Goal: Task Accomplishment & Management: Complete application form

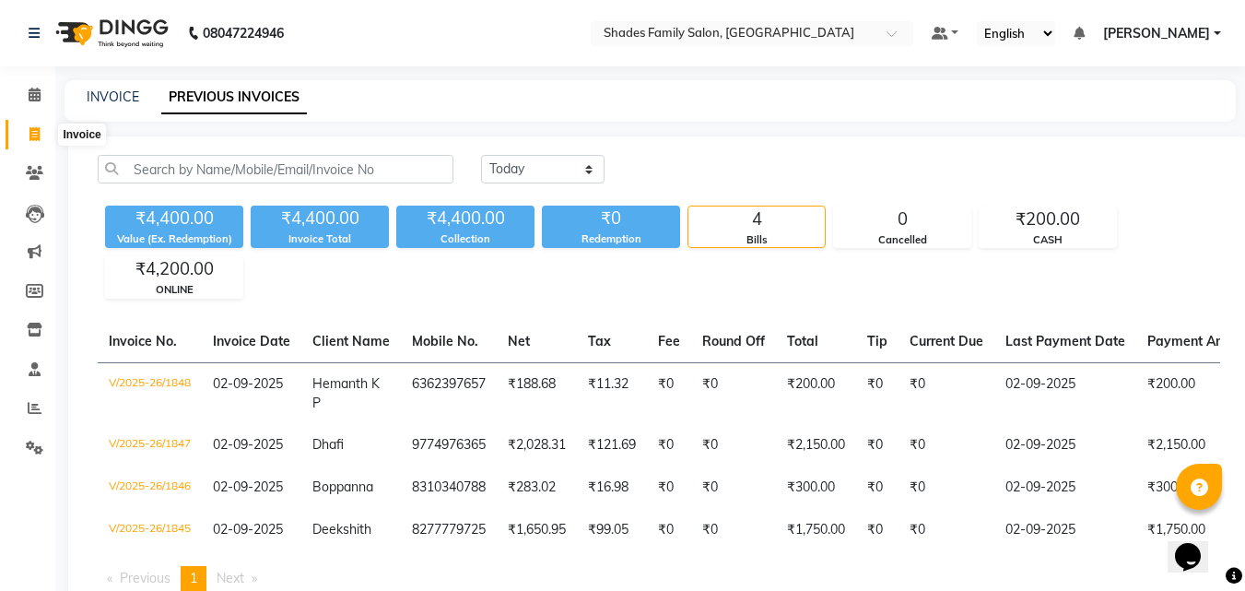
click at [27, 126] on span at bounding box center [34, 134] width 32 height 21
select select "service"
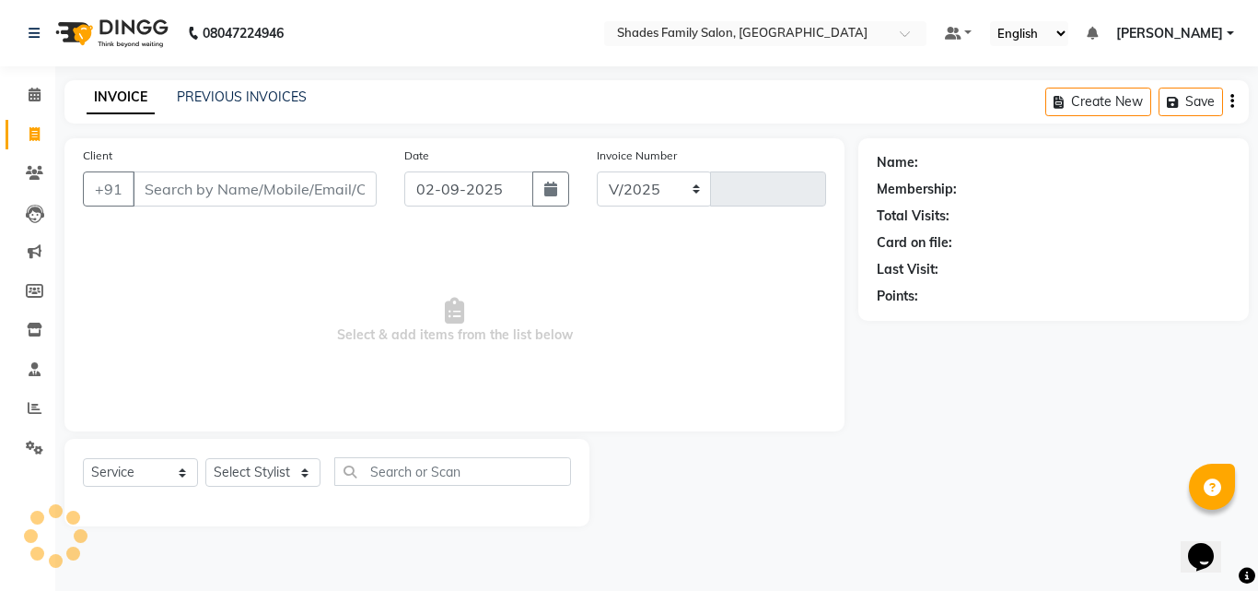
select select "7447"
type input "1849"
click at [298, 471] on select "Select Stylist" at bounding box center [262, 472] width 115 height 29
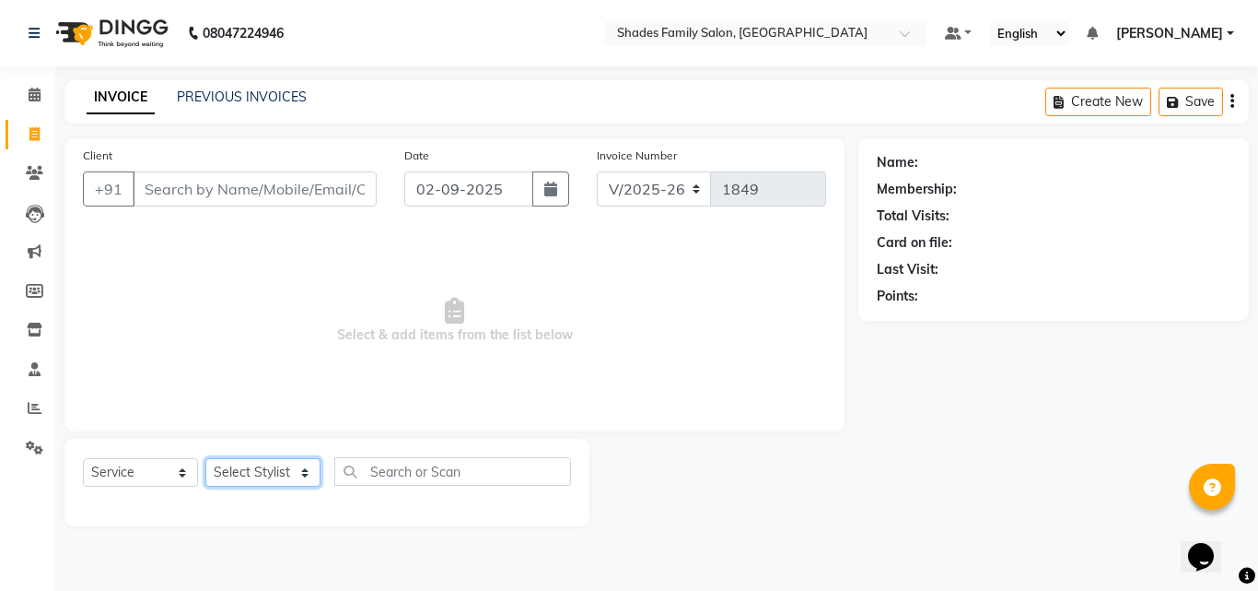
click at [298, 471] on select "Select Stylist Aman Monica Namrutha Ranjith Zeeshan" at bounding box center [262, 472] width 115 height 29
select select "69687"
click at [205, 458] on select "Select Stylist Aman Monica Namrutha Ranjith Zeeshan" at bounding box center [262, 472] width 115 height 29
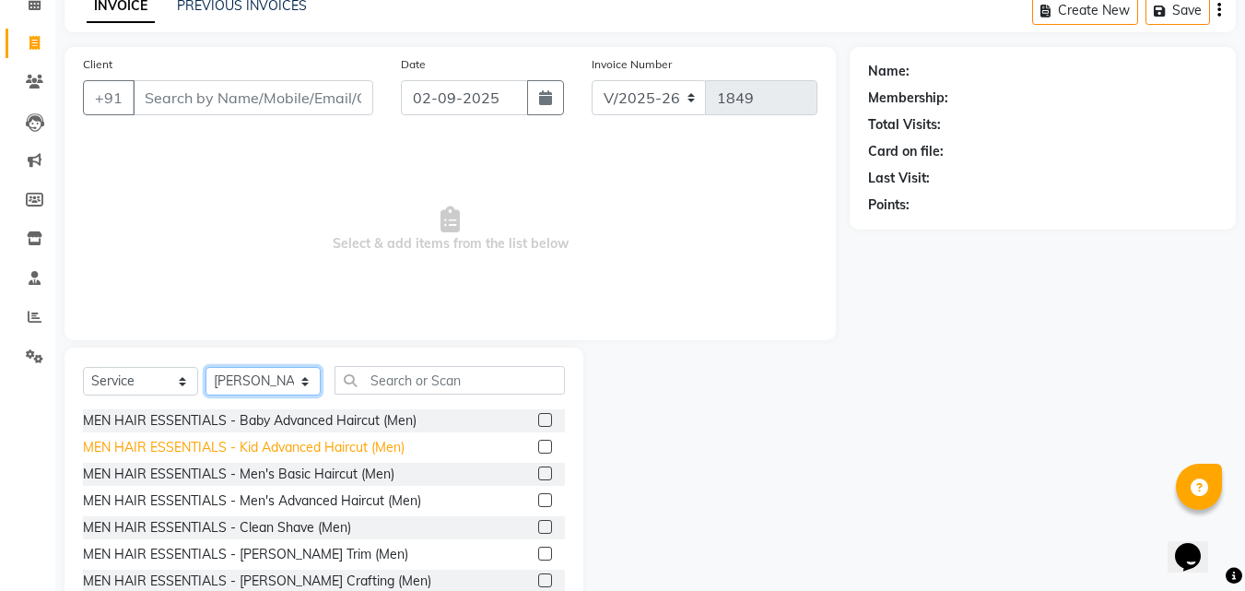
scroll to position [92, 0]
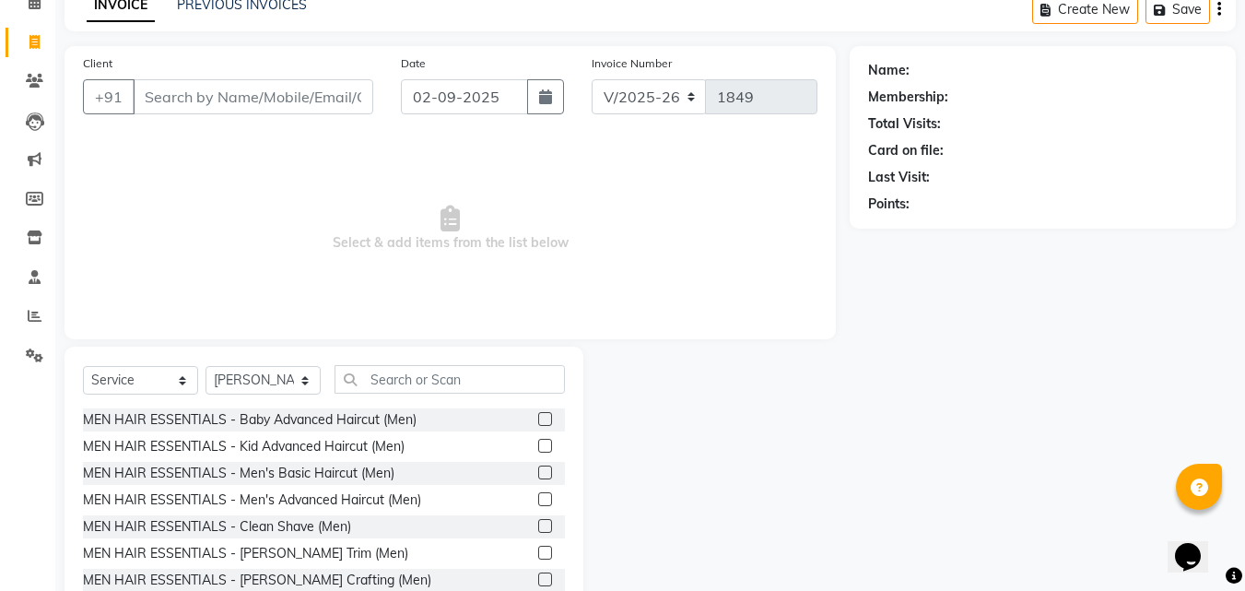
click at [538, 474] on label at bounding box center [545, 472] width 14 height 14
click at [538, 474] on input "checkbox" at bounding box center [544, 473] width 12 height 12
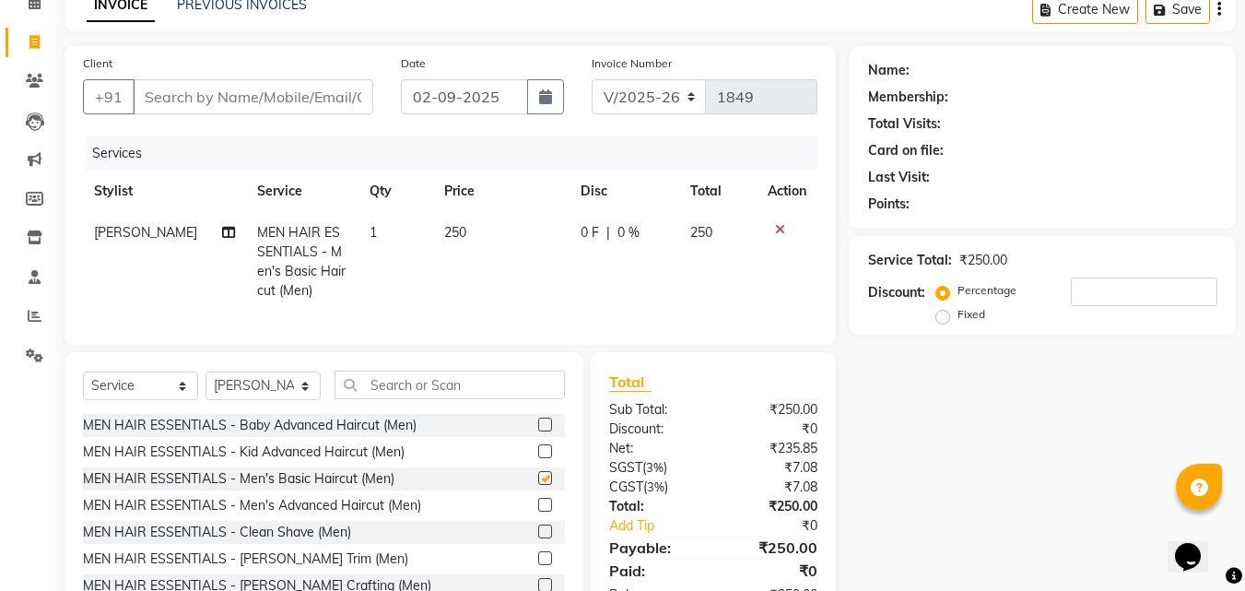
checkbox input "false"
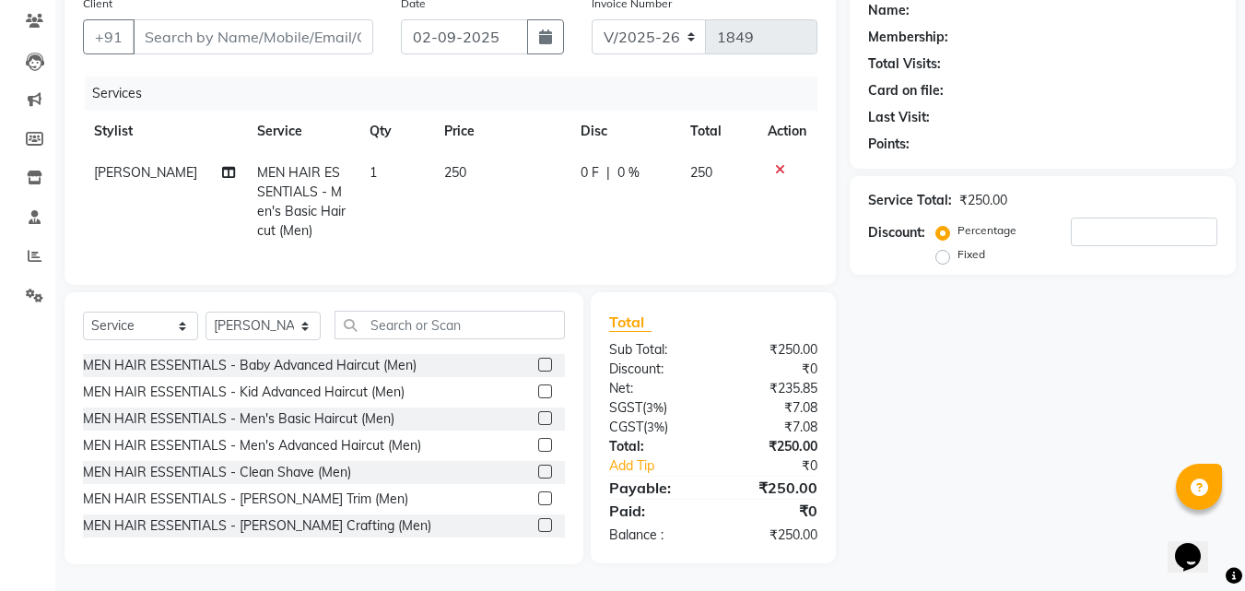
scroll to position [167, 0]
click at [538, 499] on label at bounding box center [545, 497] width 14 height 14
click at [538, 499] on input "checkbox" at bounding box center [544, 498] width 12 height 12
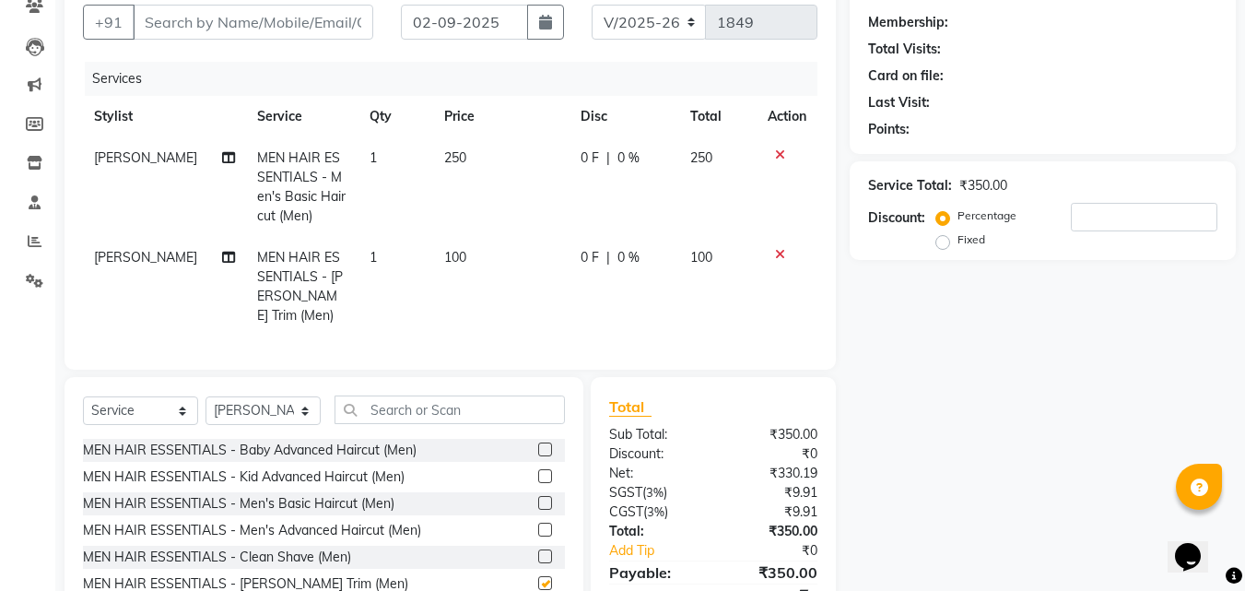
checkbox input "false"
click at [498, 164] on td "250" at bounding box center [501, 186] width 136 height 99
select select "69687"
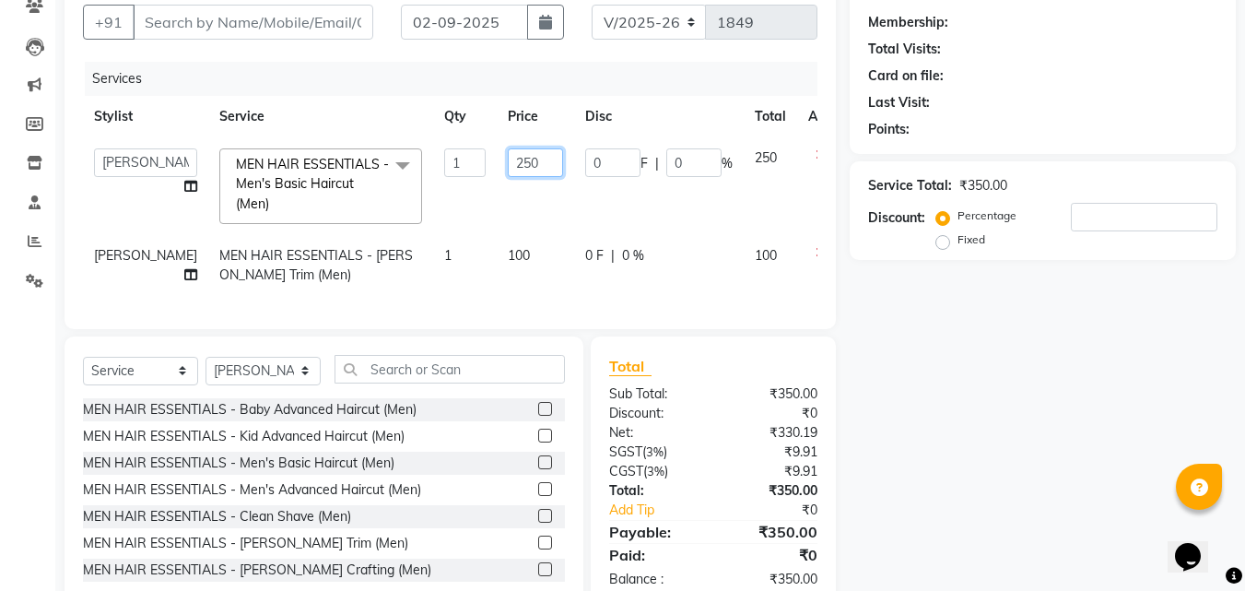
click at [508, 165] on input "250" at bounding box center [535, 162] width 55 height 29
type input "200"
click at [497, 200] on td "200" at bounding box center [535, 186] width 77 height 98
select select "69687"
click at [295, 27] on input "Client" at bounding box center [253, 22] width 240 height 35
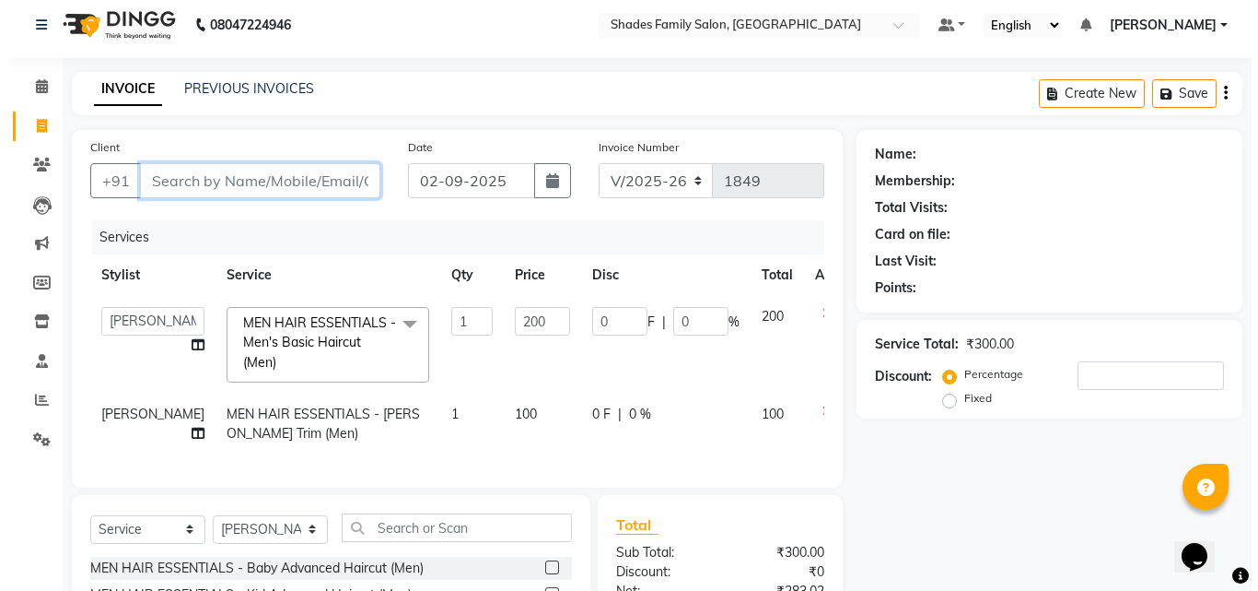
scroll to position [0, 0]
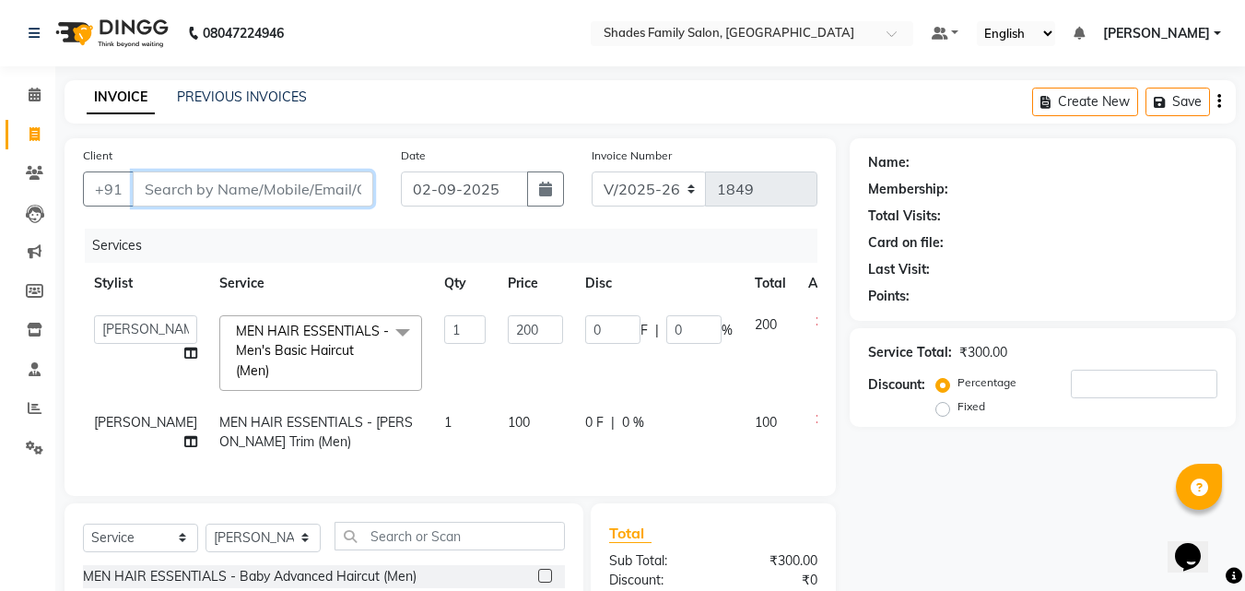
click at [226, 185] on input "Client" at bounding box center [253, 188] width 240 height 35
type input "8"
type input "0"
type input "8660592822"
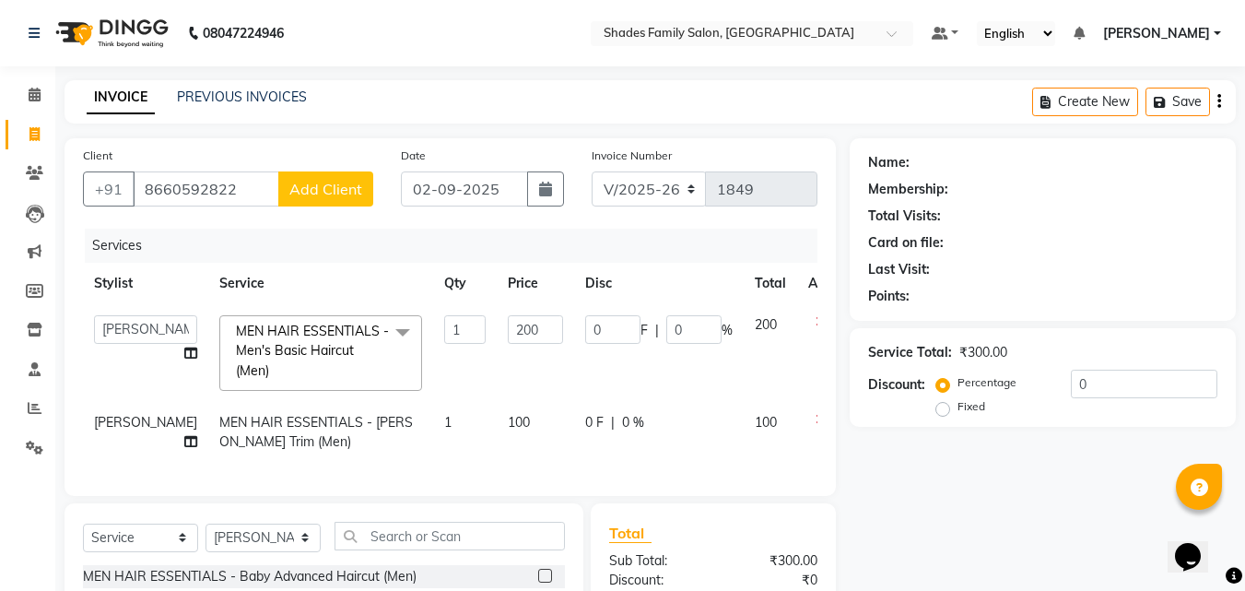
click at [316, 189] on span "Add Client" at bounding box center [325, 189] width 73 height 18
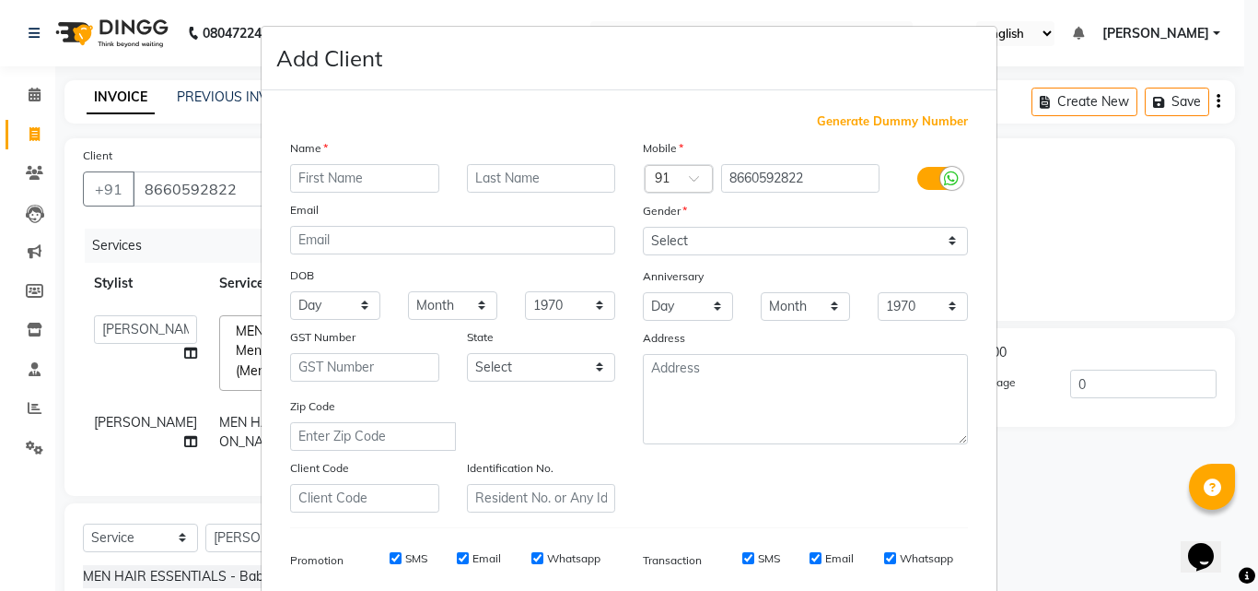
click at [328, 177] on input "text" at bounding box center [364, 178] width 149 height 29
type input "Jeevan M P"
click at [743, 241] on select "Select Male Female Other Prefer Not To Say" at bounding box center [805, 241] width 325 height 29
select select "male"
click at [643, 227] on select "Select Male Female Other Prefer Not To Say" at bounding box center [805, 241] width 325 height 29
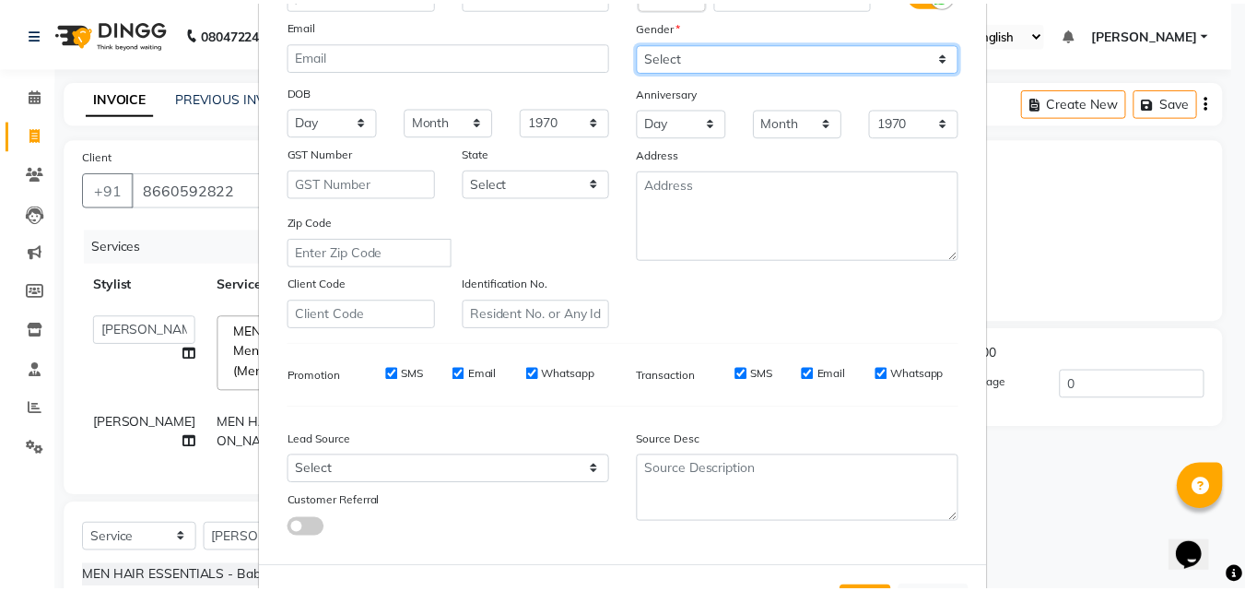
scroll to position [260, 0]
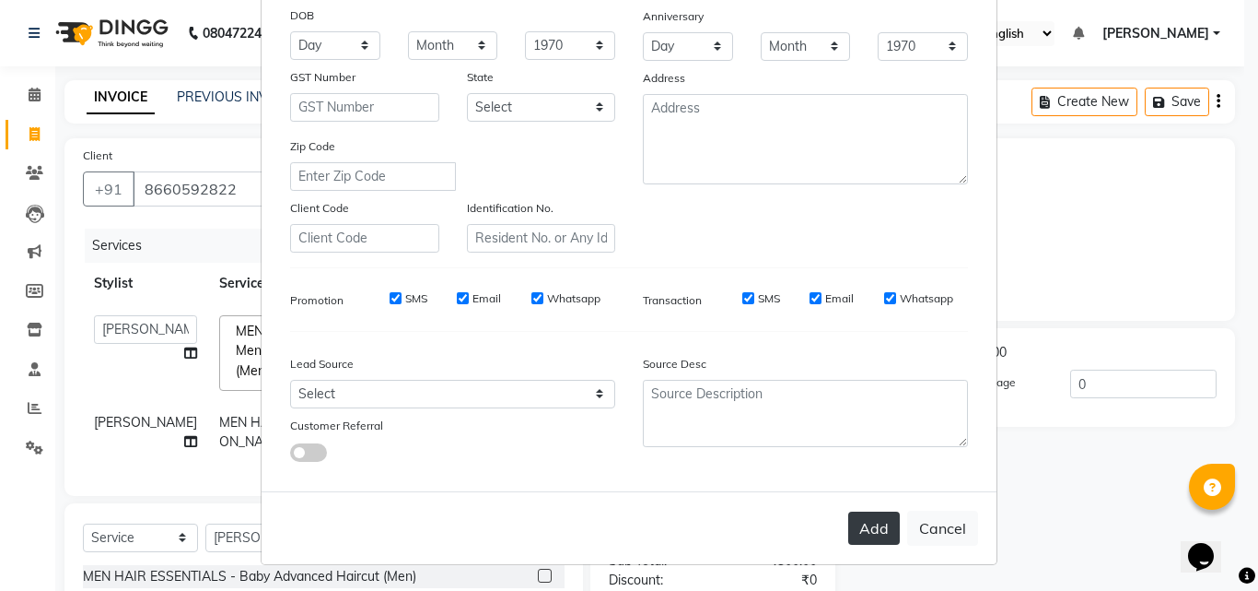
click at [883, 526] on button "Add" at bounding box center [874, 527] width 52 height 33
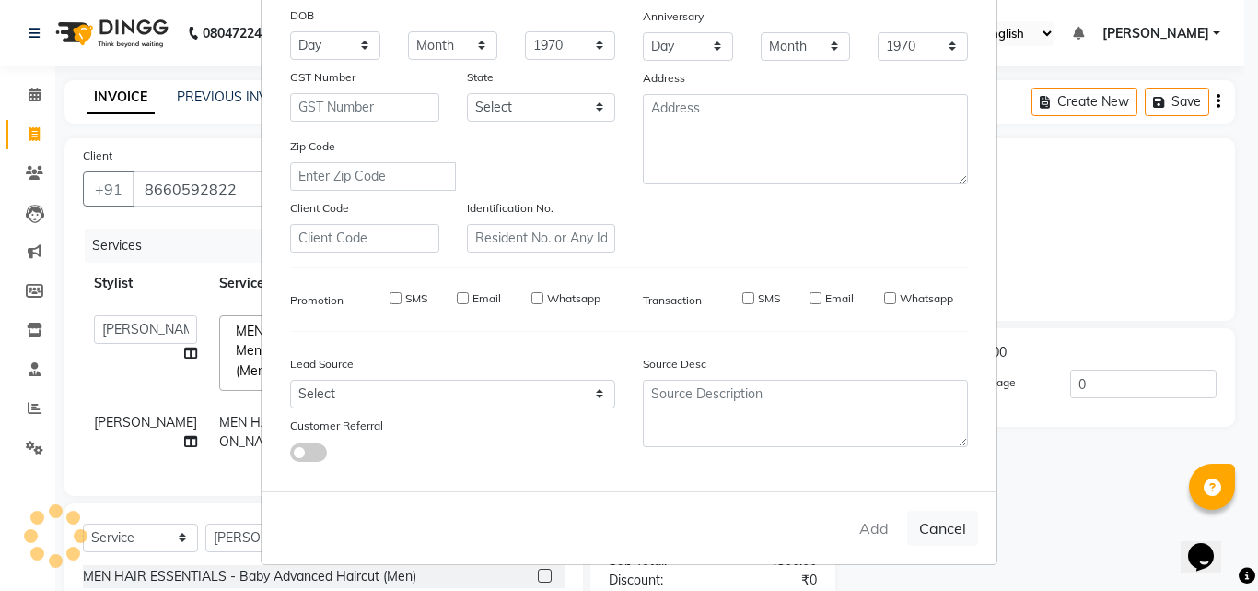
select select
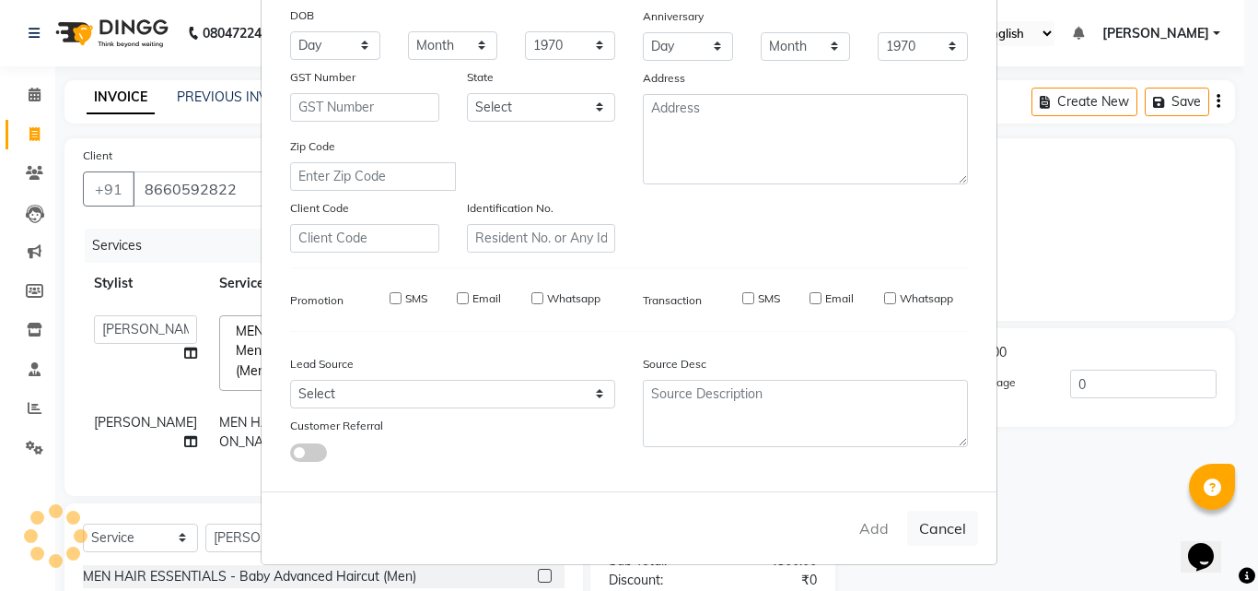
select select
checkbox input "false"
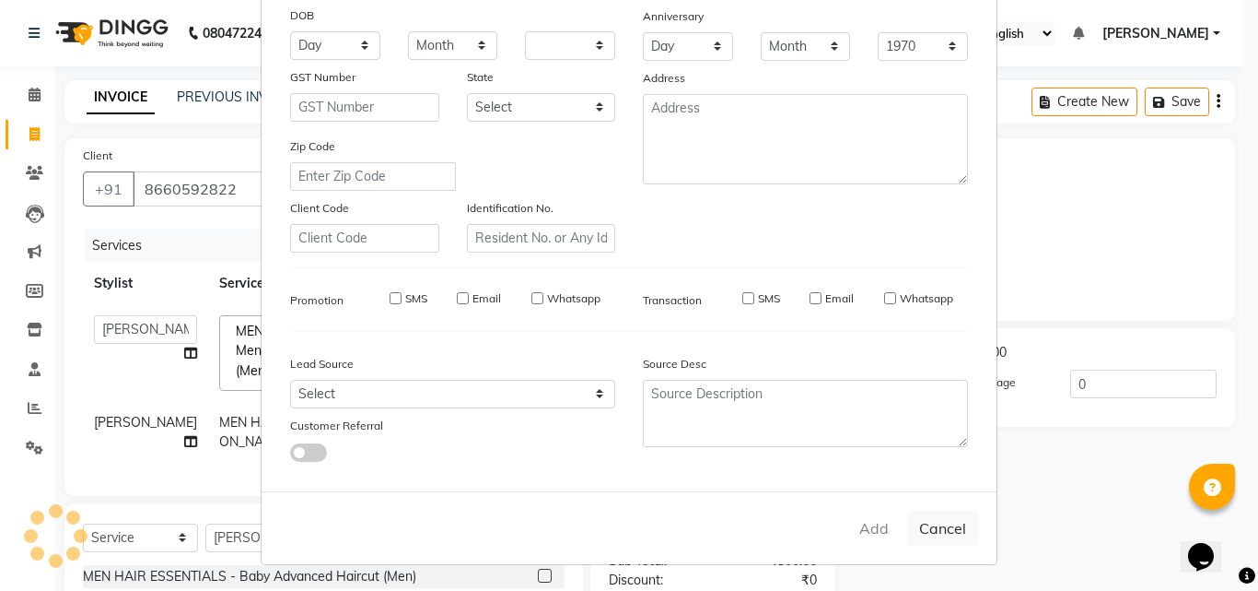
checkbox input "false"
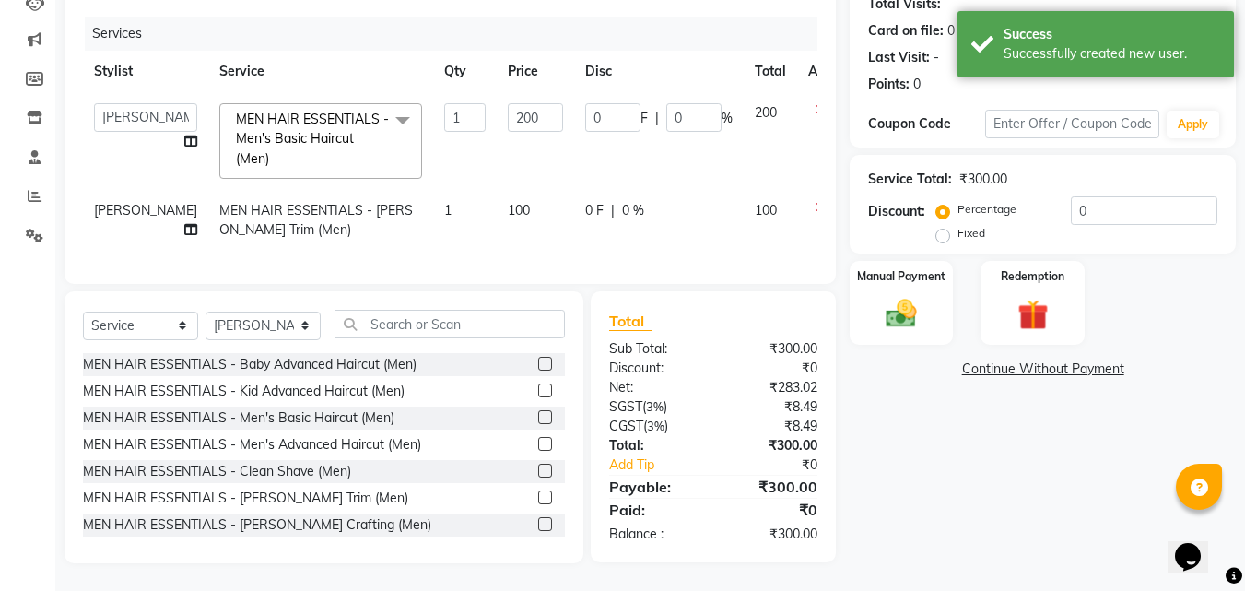
scroll to position [226, 0]
click at [889, 298] on img at bounding box center [901, 313] width 52 height 37
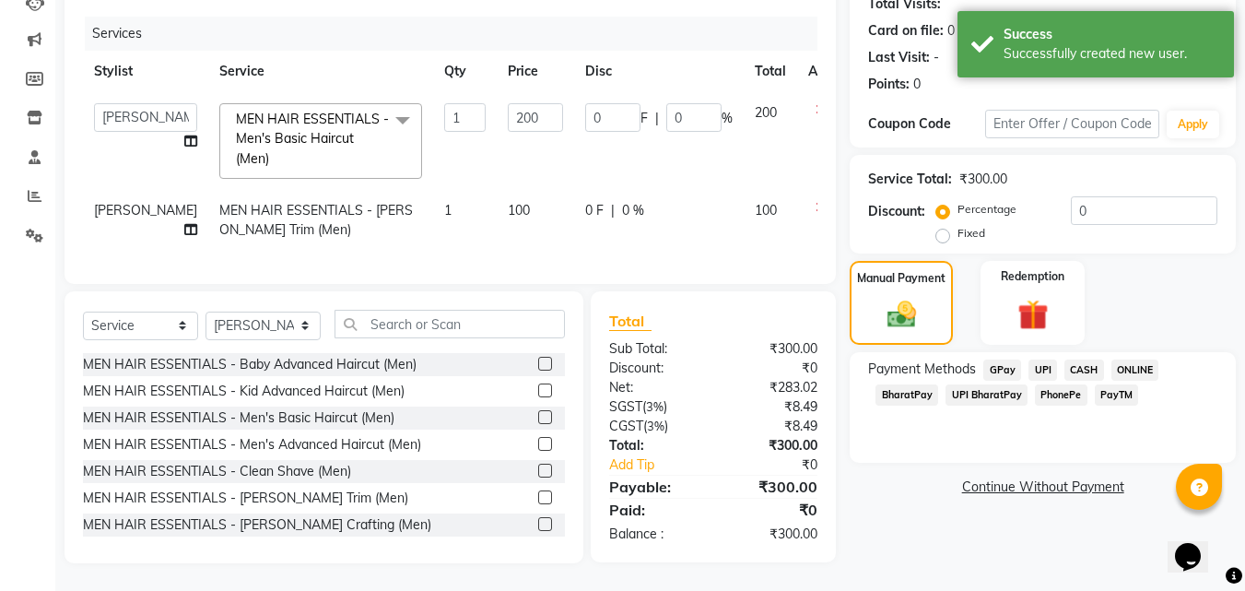
click at [1117, 359] on span "ONLINE" at bounding box center [1135, 369] width 48 height 21
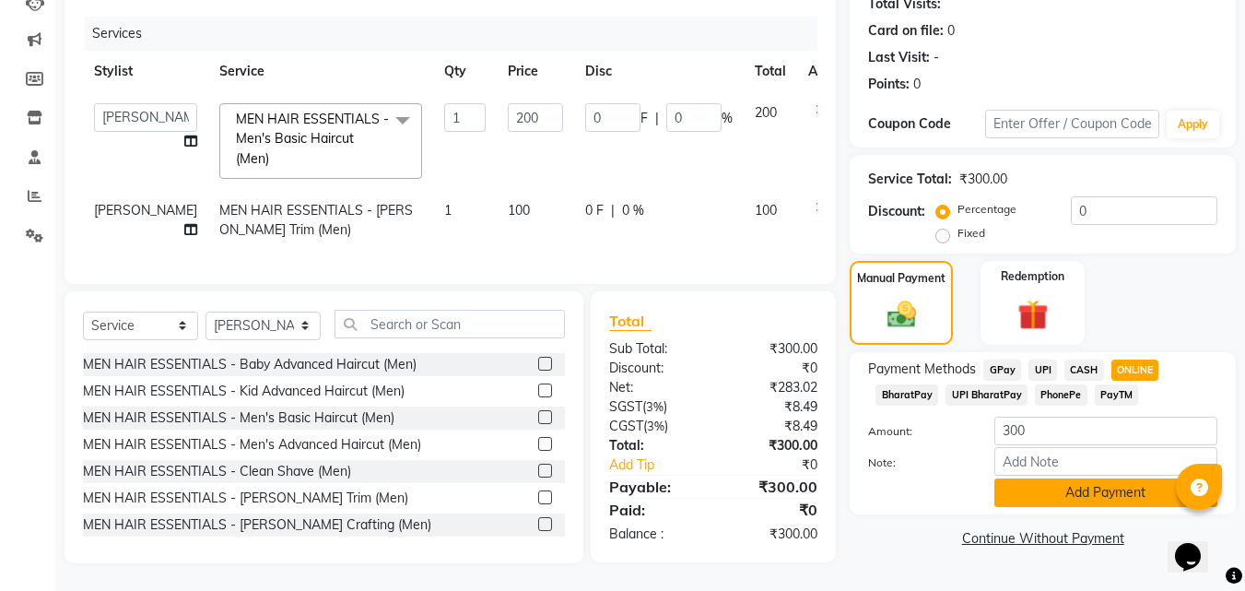
click at [1074, 478] on button "Add Payment" at bounding box center [1105, 492] width 223 height 29
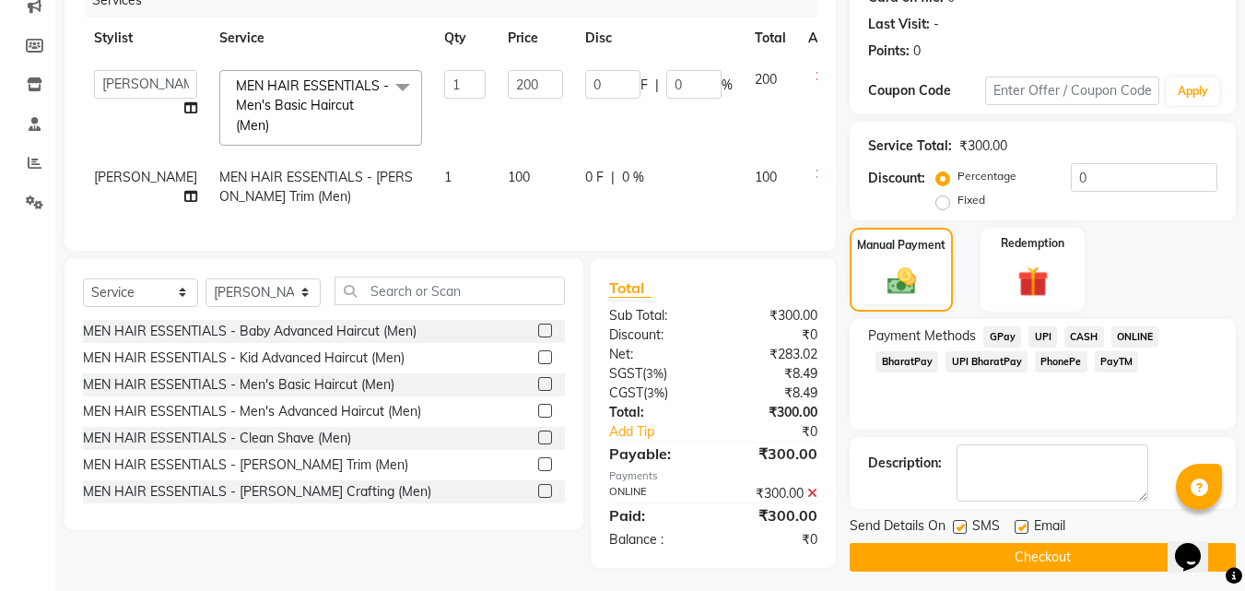
scroll to position [263, 0]
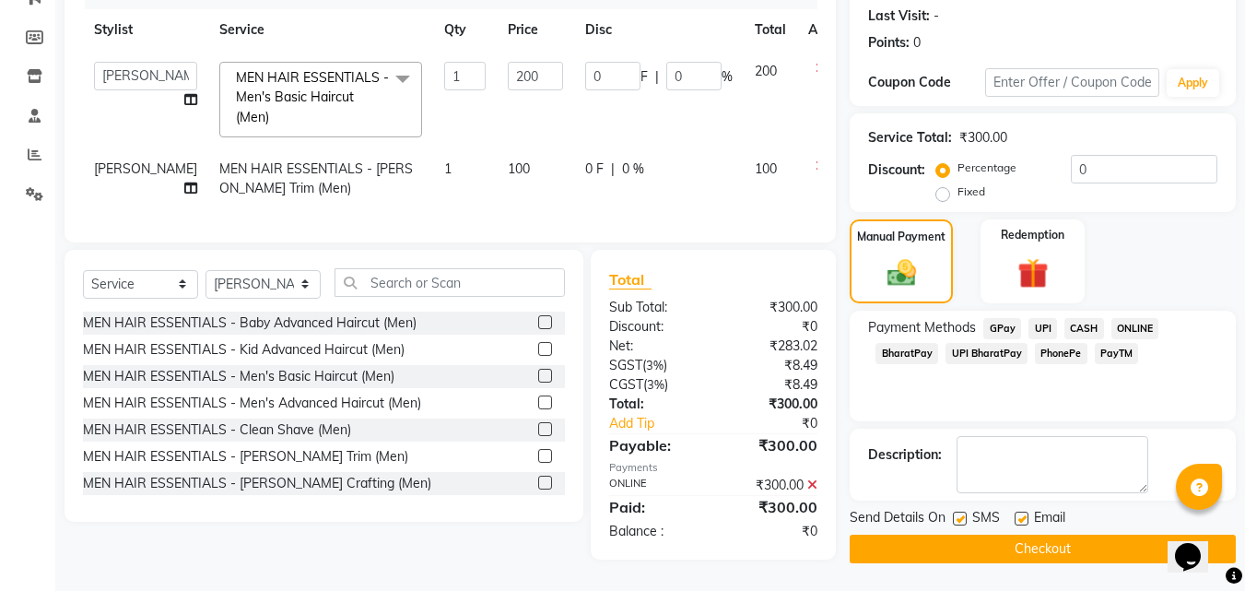
click at [1070, 534] on button "Checkout" at bounding box center [1042, 548] width 386 height 29
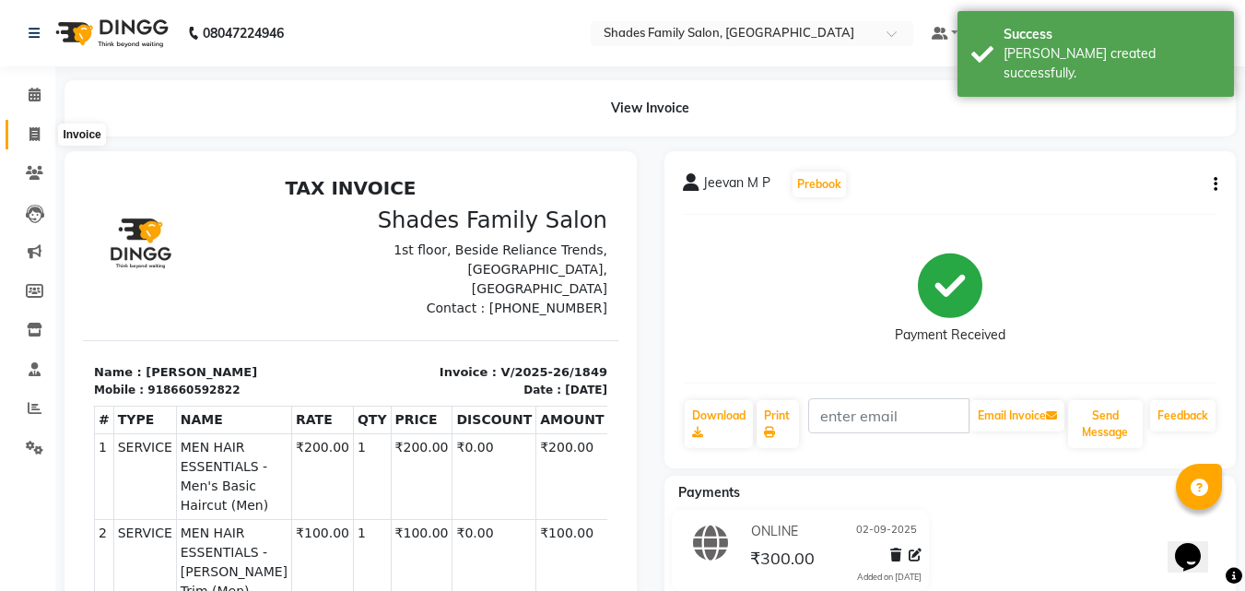
click at [32, 129] on icon at bounding box center [34, 134] width 10 height 14
select select "service"
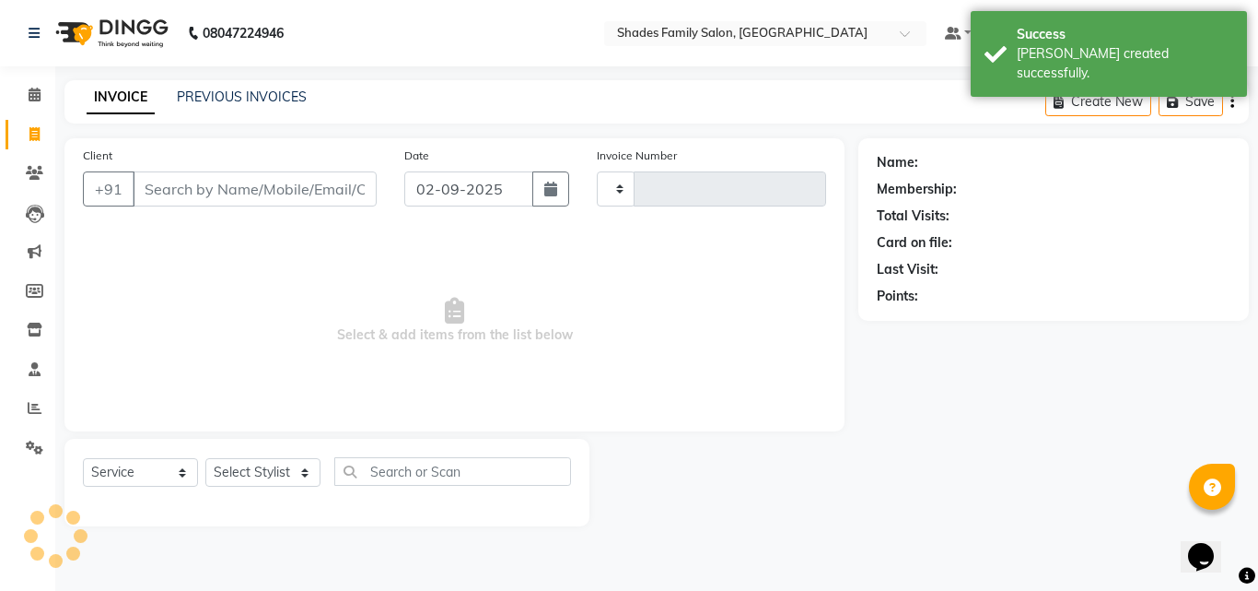
type input "1850"
select select "7447"
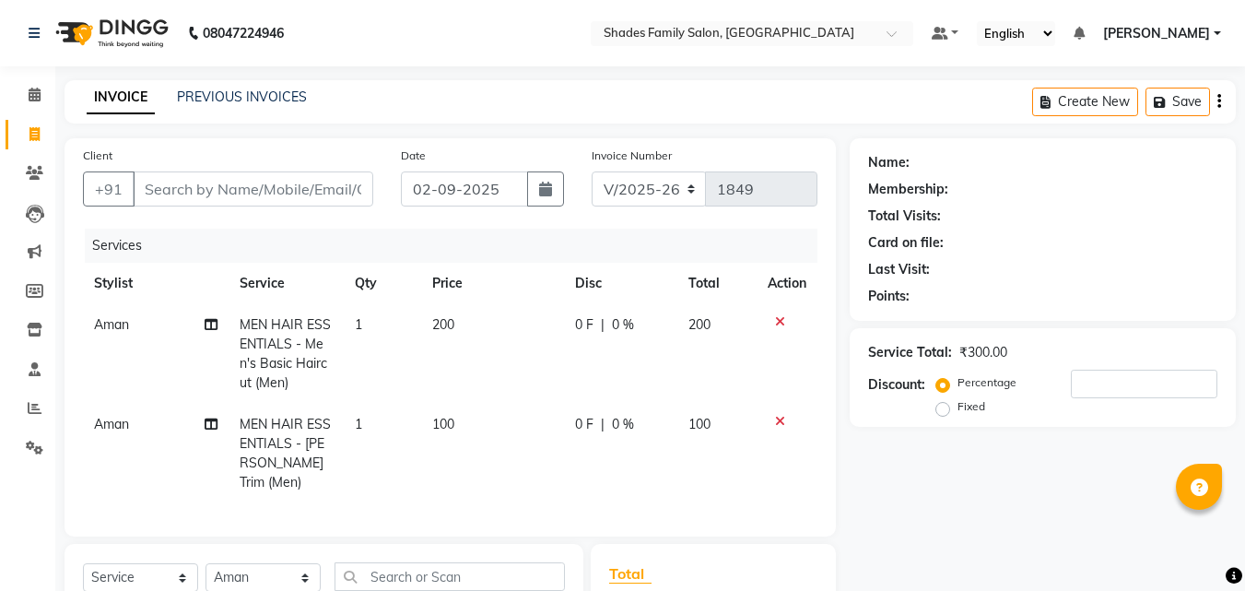
select select "7447"
select select "service"
select select "89612"
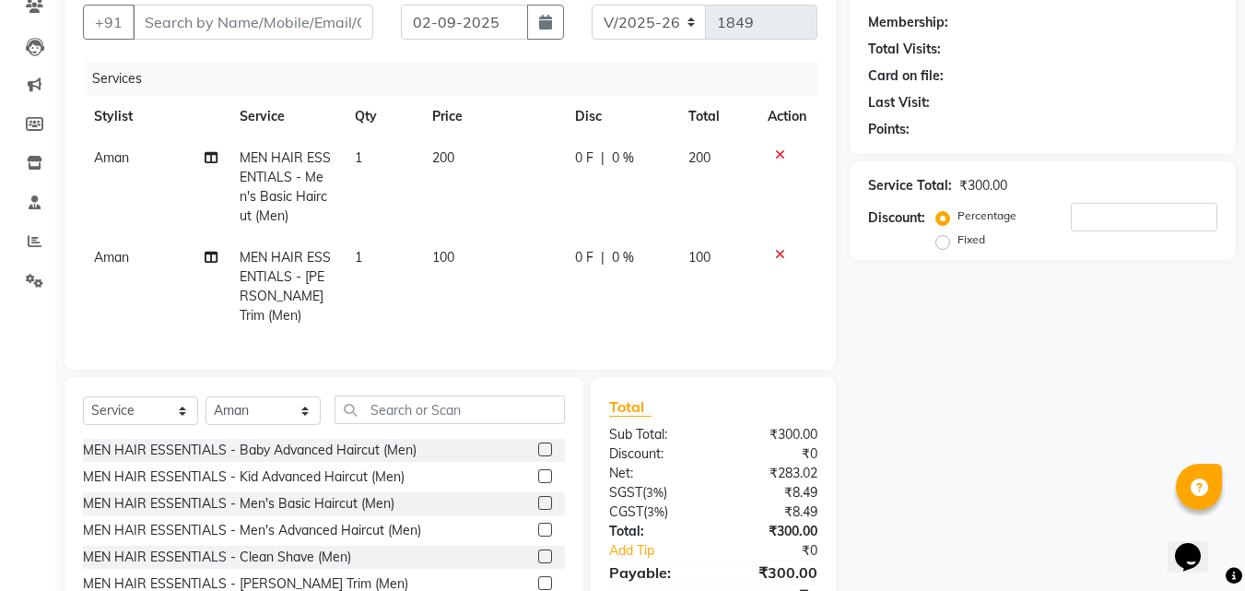
scroll to position [167, 0]
click at [448, 408] on input "text" at bounding box center [449, 409] width 230 height 29
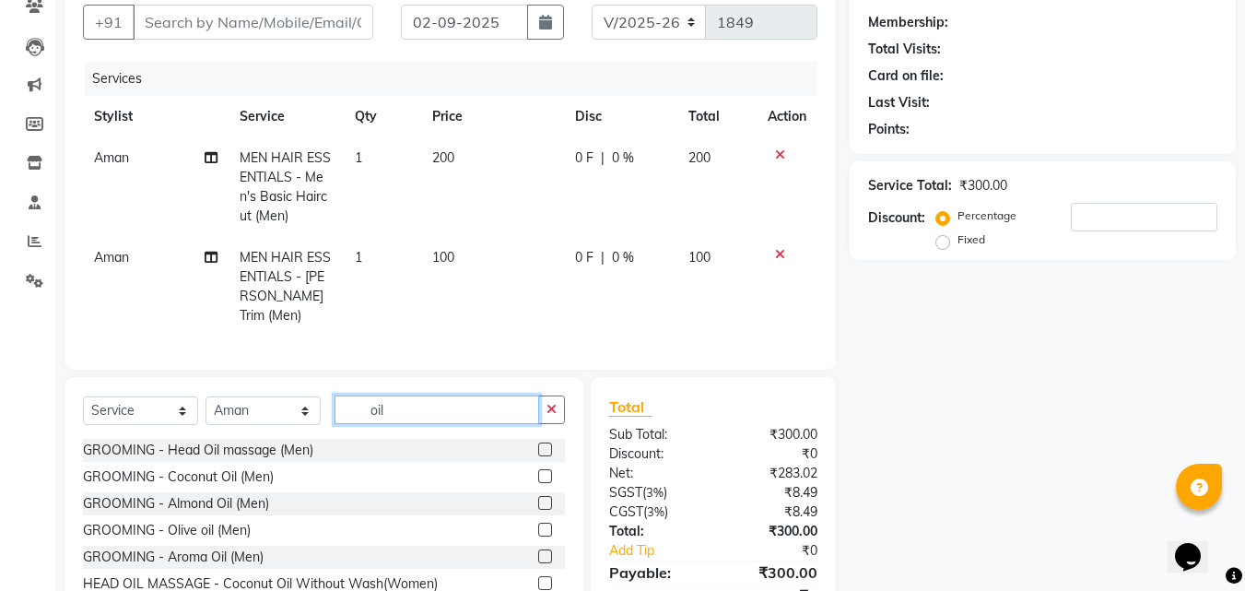
type input "oil"
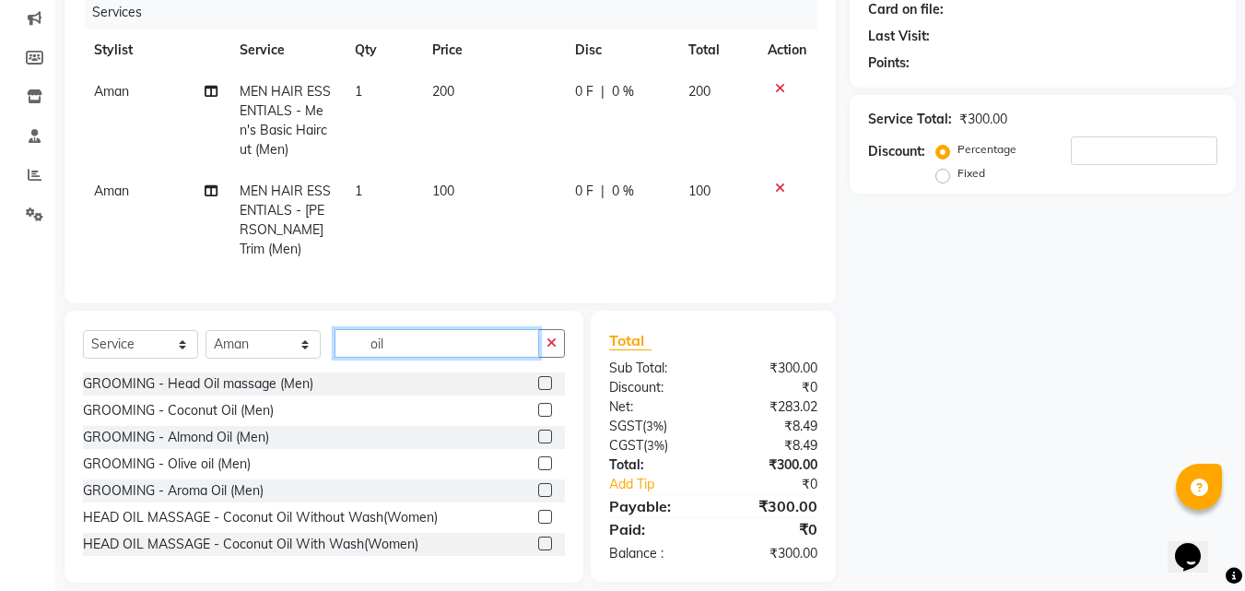
scroll to position [247, 0]
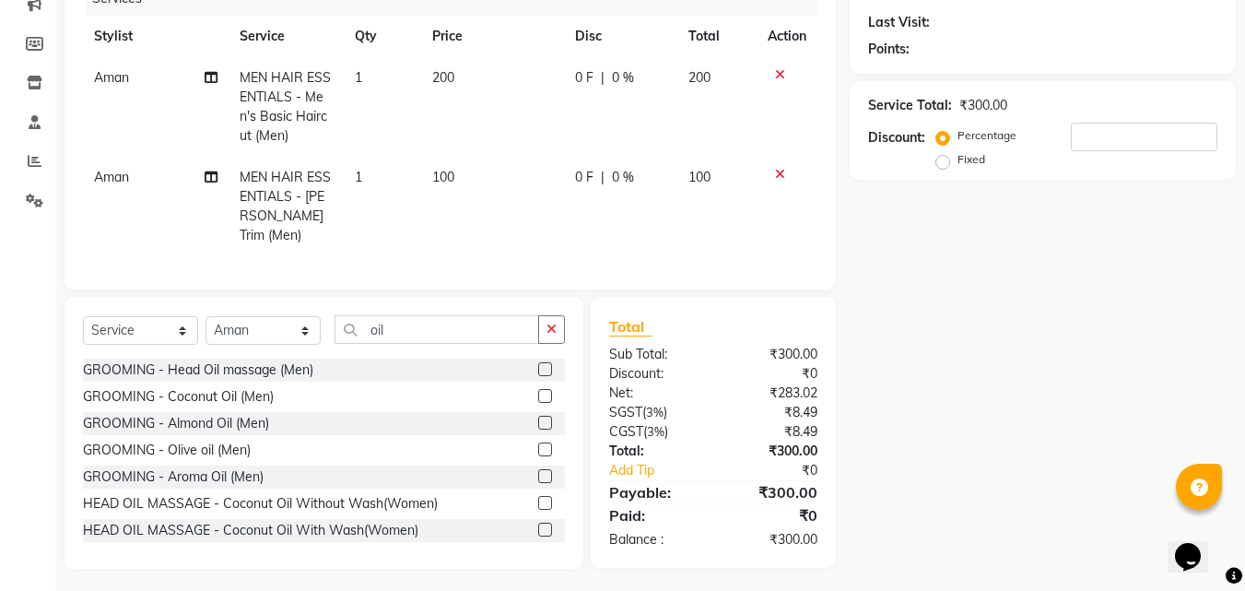
click at [538, 415] on label at bounding box center [545, 422] width 14 height 14
click at [538, 417] on input "checkbox" at bounding box center [544, 423] width 12 height 12
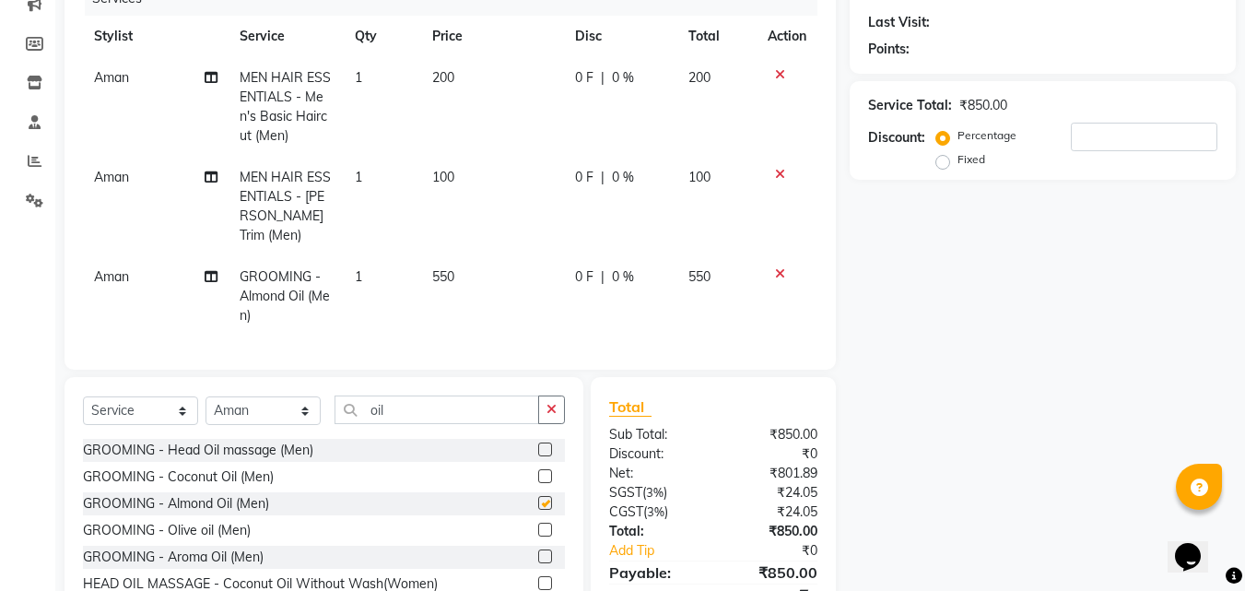
scroll to position [13, 0]
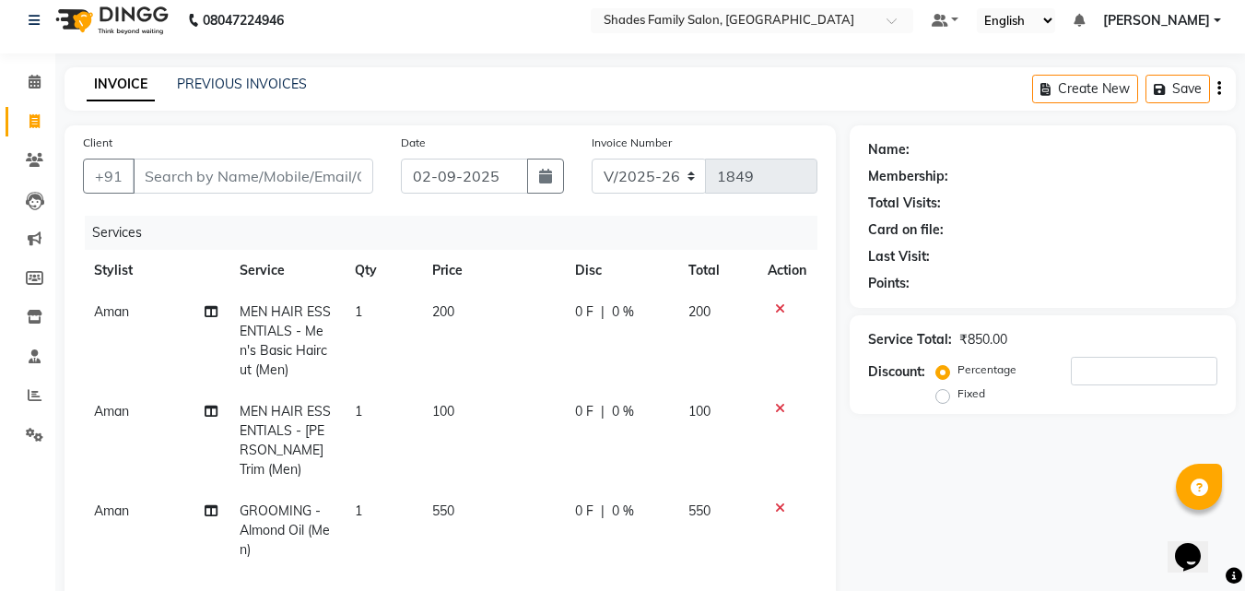
checkbox input "false"
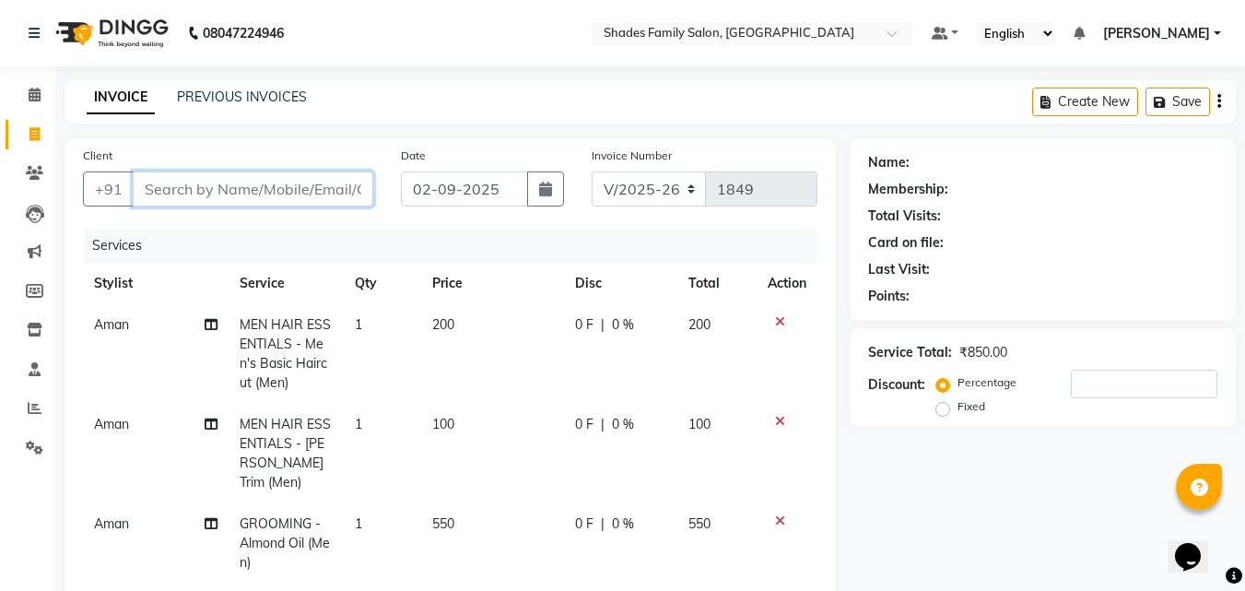
click at [266, 193] on input "Client" at bounding box center [253, 188] width 240 height 35
type input "8"
type input "0"
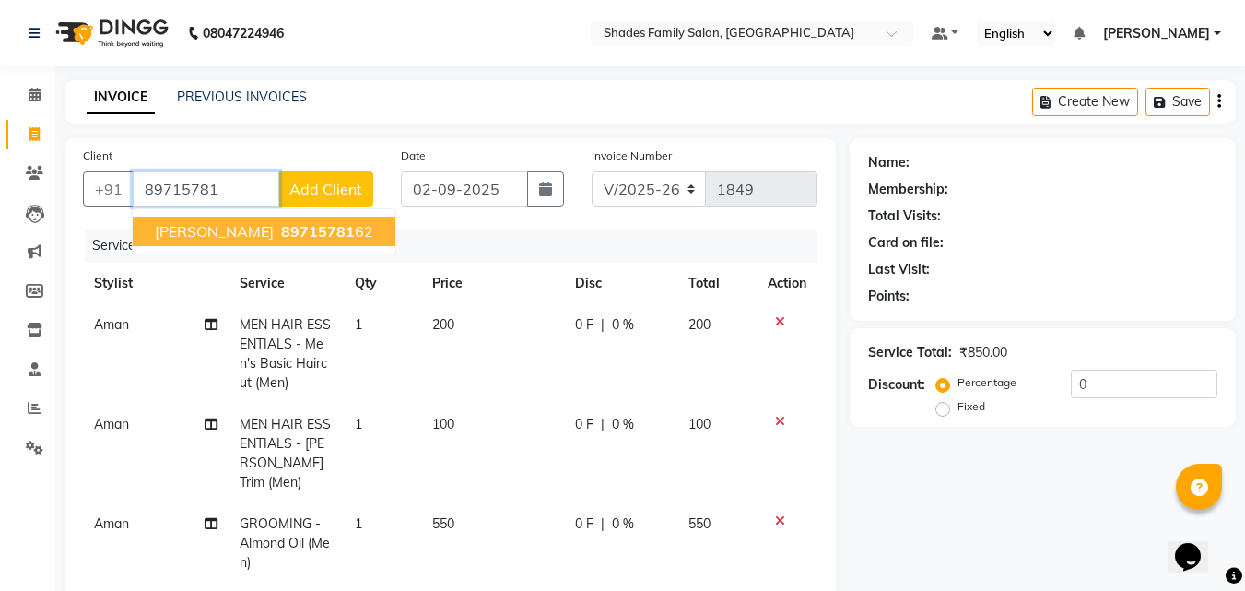
click at [185, 228] on span "[PERSON_NAME]" at bounding box center [214, 231] width 119 height 18
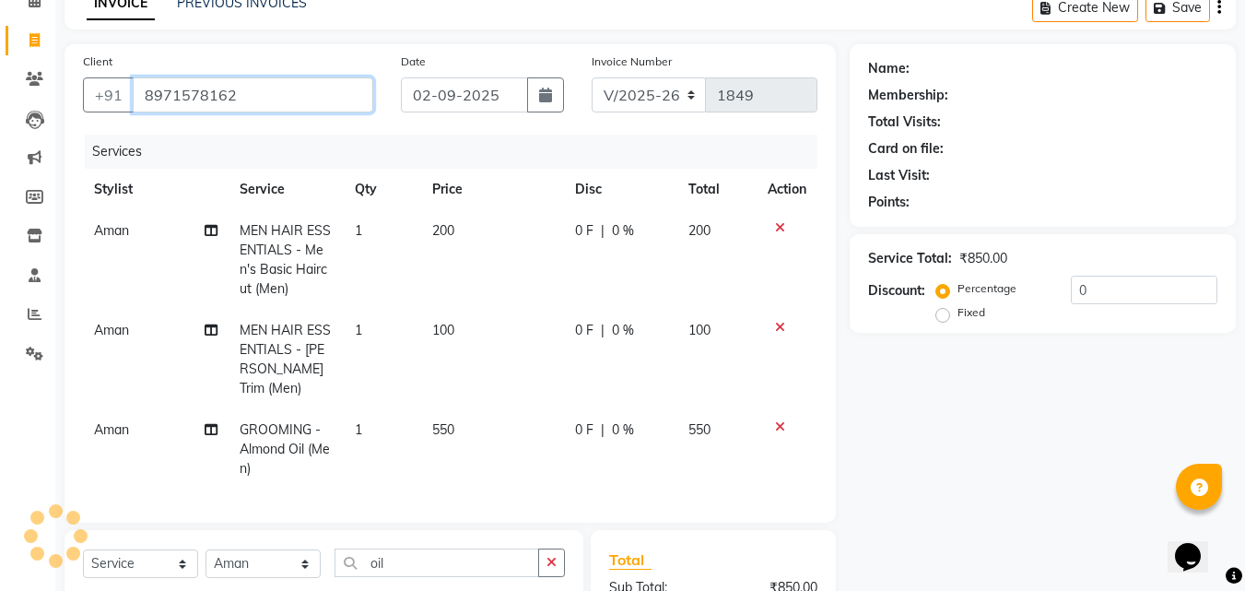
type input "8971578162"
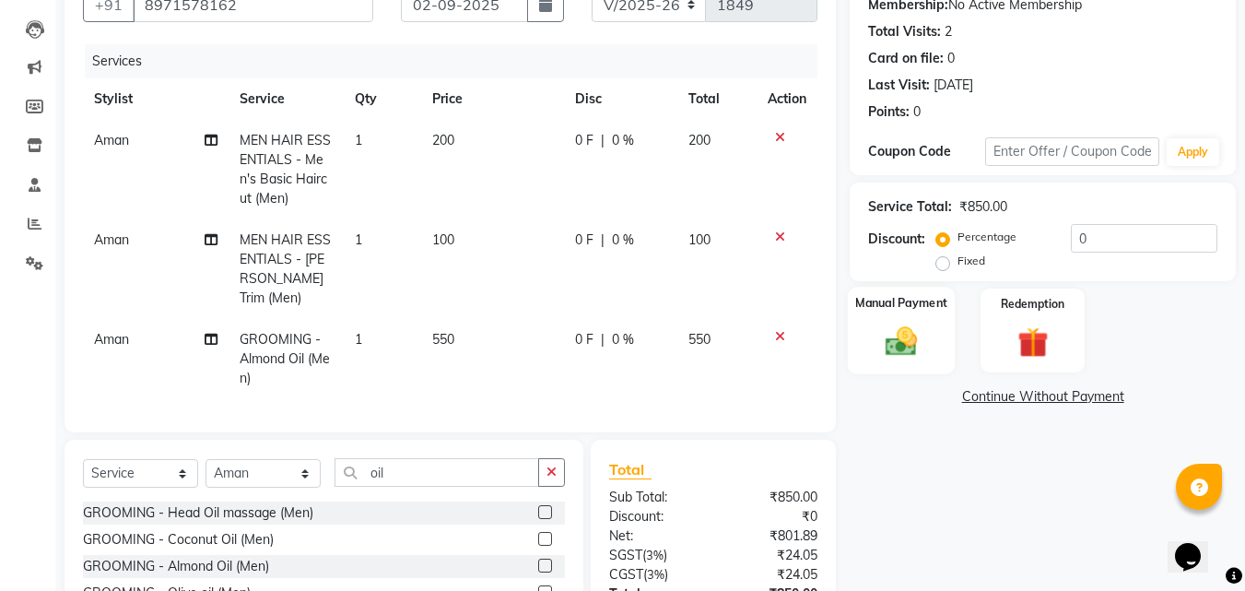
click at [914, 341] on img at bounding box center [901, 340] width 52 height 37
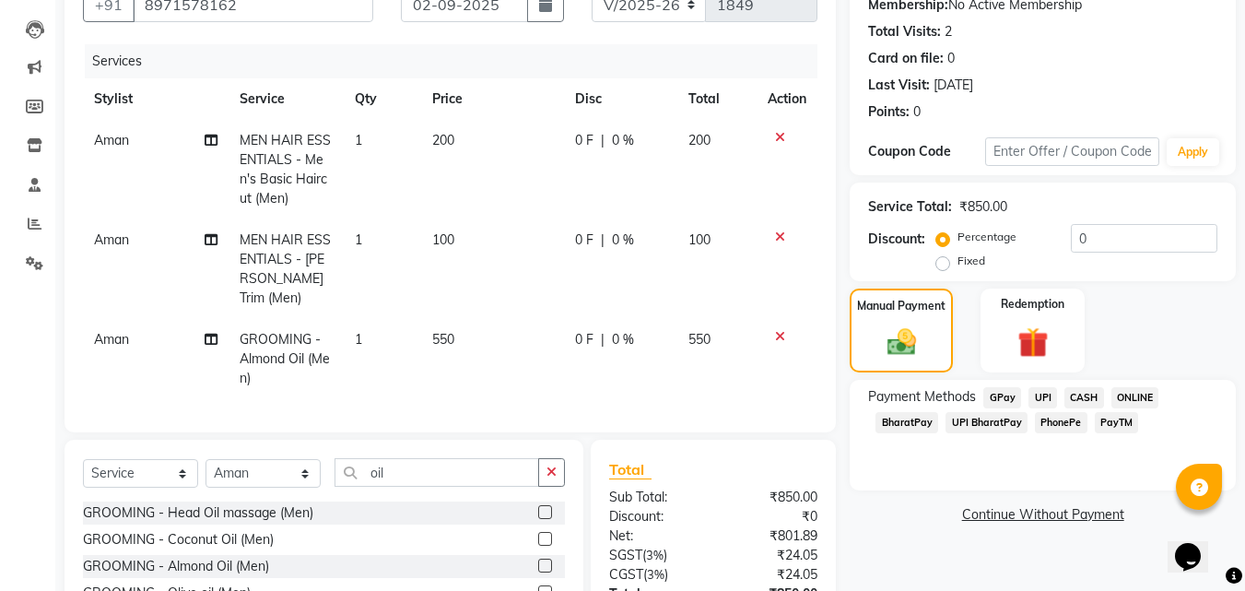
click at [1117, 394] on span "ONLINE" at bounding box center [1135, 397] width 48 height 21
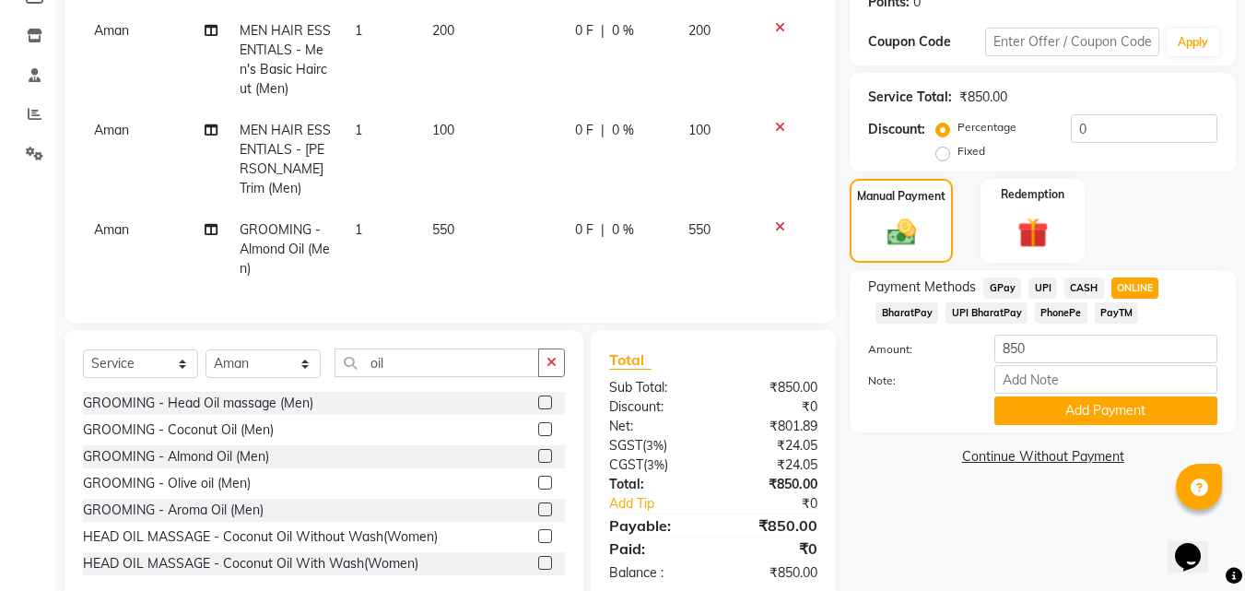
scroll to position [327, 0]
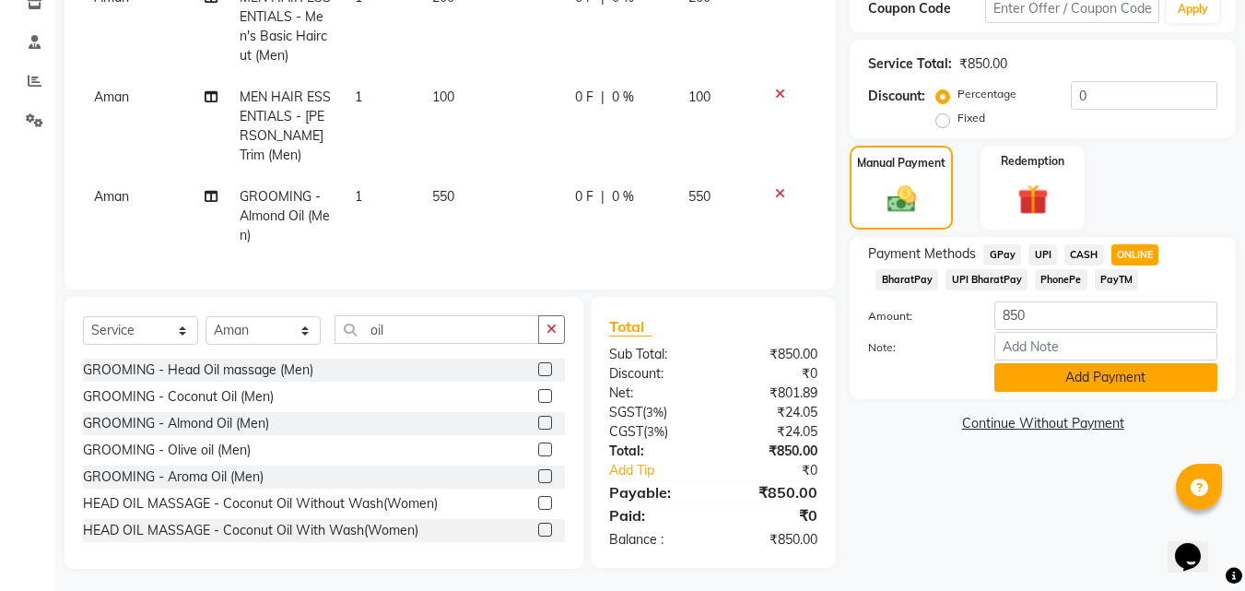
click at [1083, 368] on button "Add Payment" at bounding box center [1105, 377] width 223 height 29
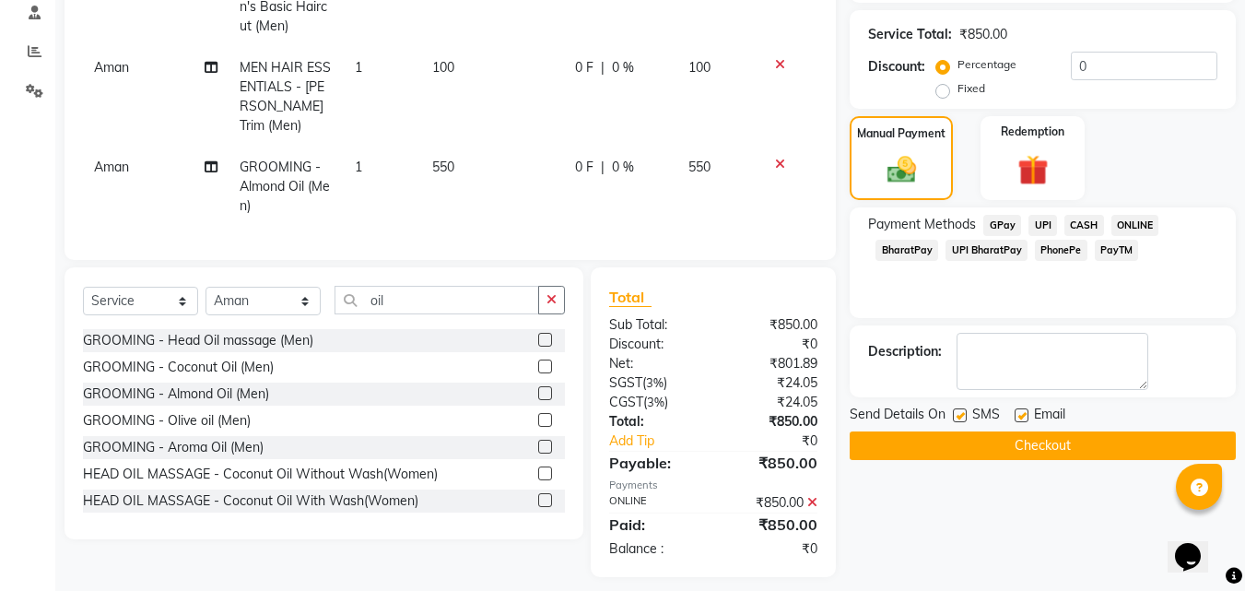
scroll to position [365, 0]
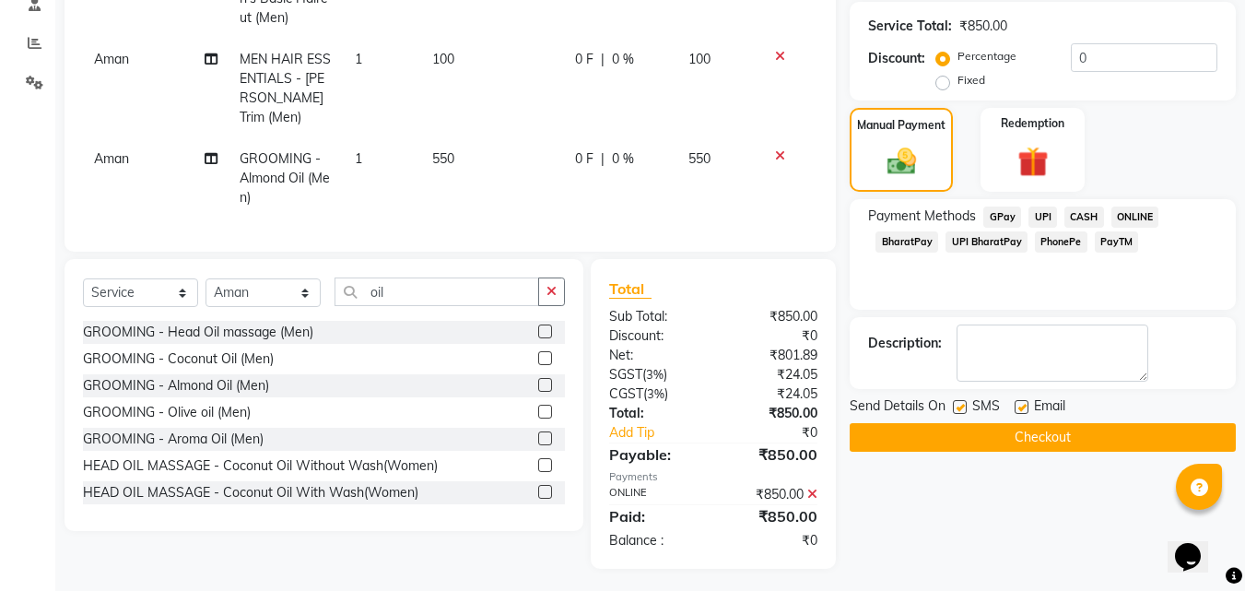
click at [1047, 437] on button "Checkout" at bounding box center [1042, 437] width 386 height 29
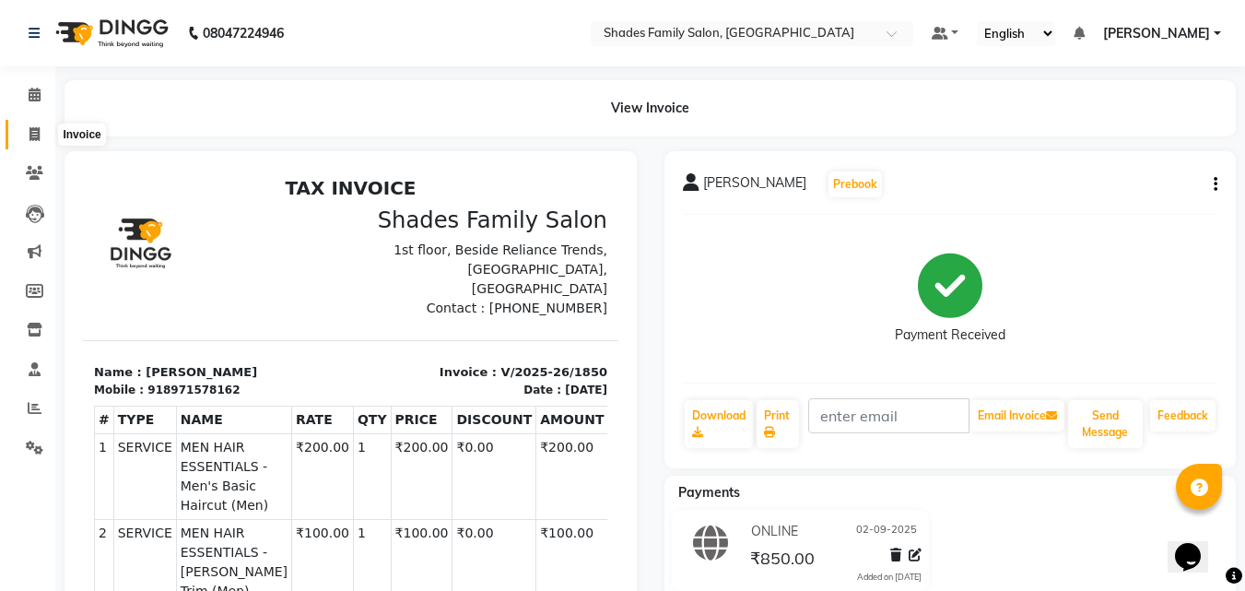
click at [32, 133] on icon at bounding box center [34, 134] width 10 height 14
select select "service"
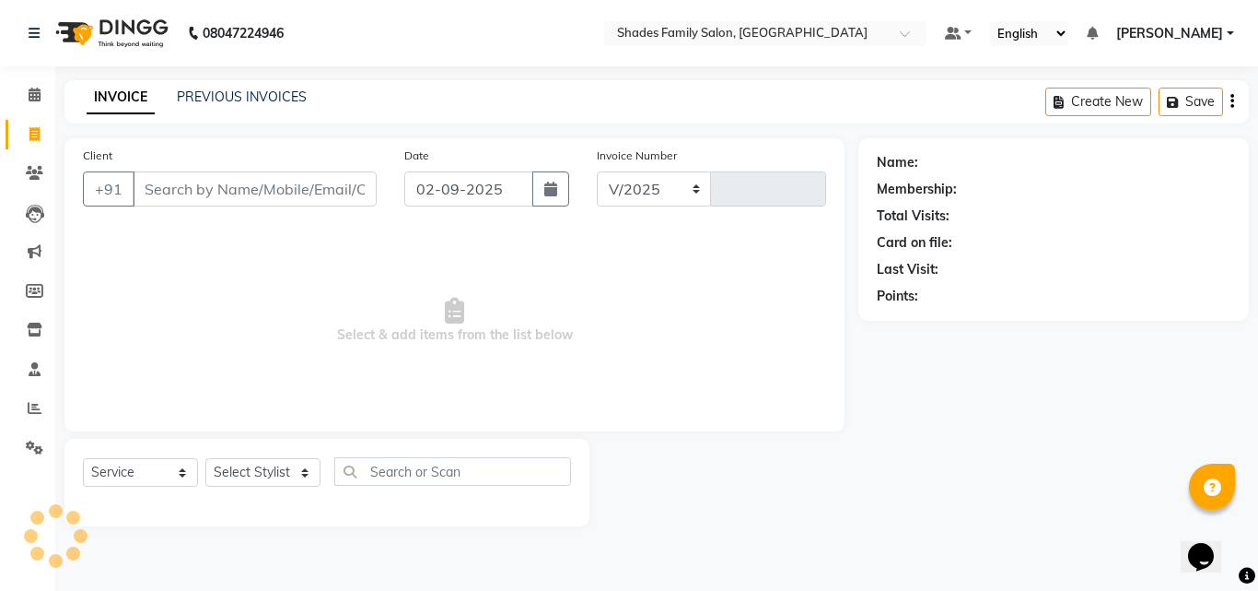
select select "7447"
type input "1851"
